Goal: Information Seeking & Learning: Learn about a topic

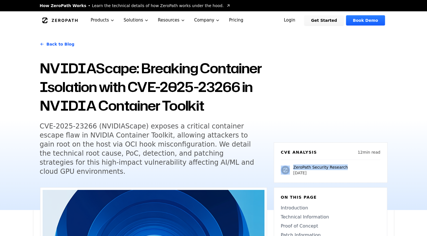
drag, startPoint x: 348, startPoint y: 157, endPoint x: 288, endPoint y: 159, distance: 60.2
click at [288, 159] on div "ZeroPath Security Research [DATE]" at bounding box center [331, 167] width 100 height 16
copy div "ZeroPath Security Research"
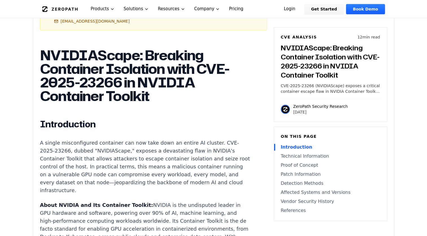
scroll to position [339, 0]
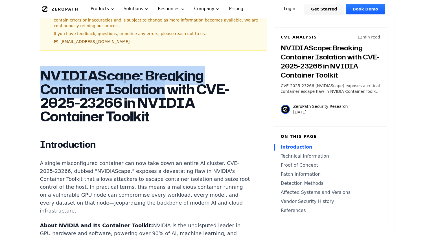
drag, startPoint x: 40, startPoint y: 65, endPoint x: 167, endPoint y: 79, distance: 128.2
click at [167, 79] on h1 "NVIDIAScape: Breaking Container Isolation with CVE-2025-23266 in NVIDIA Contain…" at bounding box center [145, 96] width 210 height 54
copy h1 "NVIDIAScape: Breaking Container Isolation"
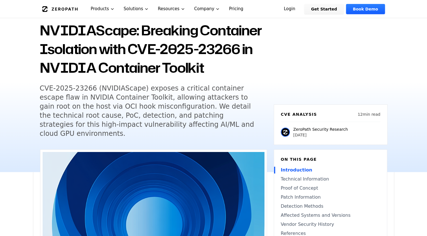
scroll to position [28, 0]
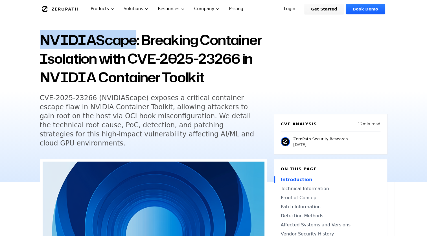
drag, startPoint x: 44, startPoint y: 42, endPoint x: 134, endPoint y: 44, distance: 90.4
click at [134, 44] on h1 "NVIDIAScape: Breaking Container Isolation with CVE-2025-23266 in NVIDIA Contain…" at bounding box center [153, 59] width 227 height 56
copy h1 "NVIDIAScape"
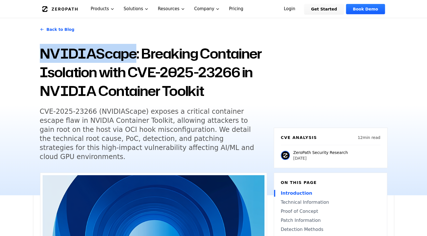
scroll to position [0, 0]
